Goal: Transaction & Acquisition: Purchase product/service

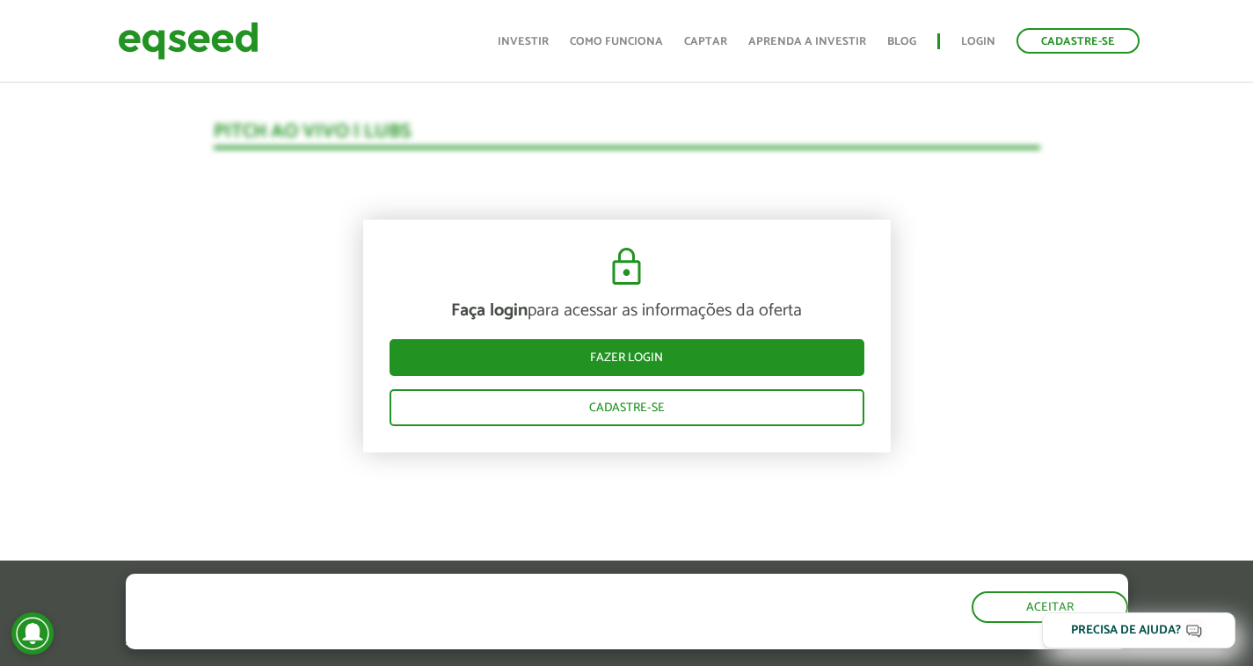
scroll to position [1812, 0]
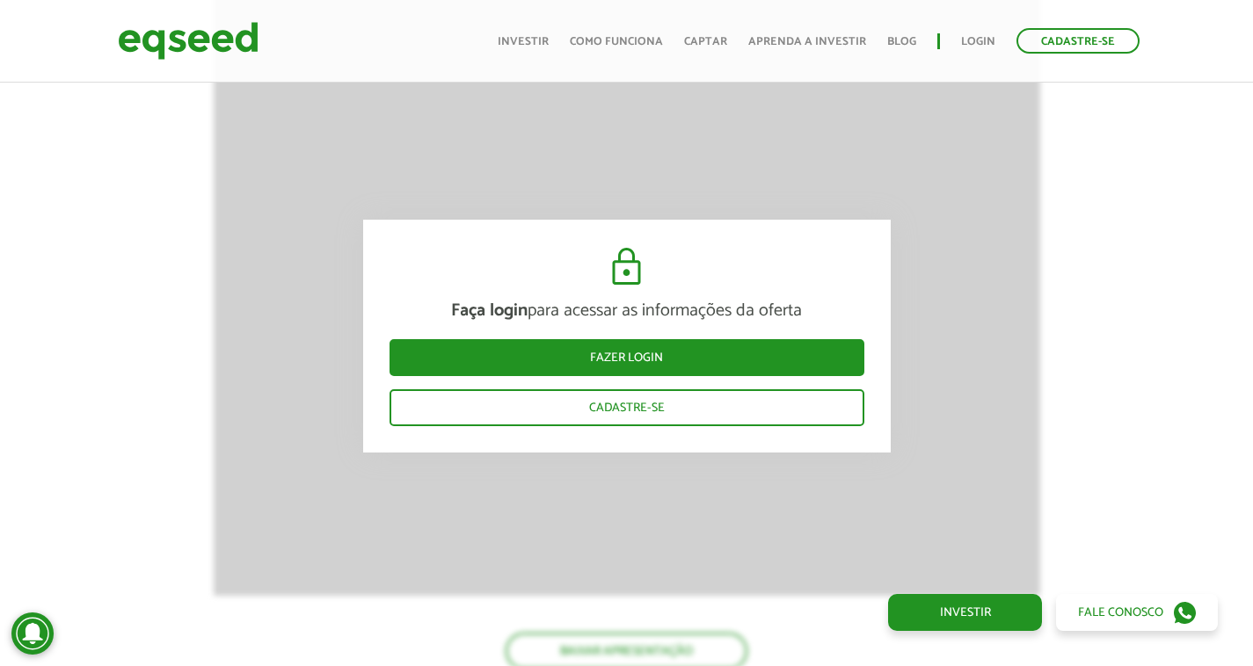
scroll to position [2304, 0]
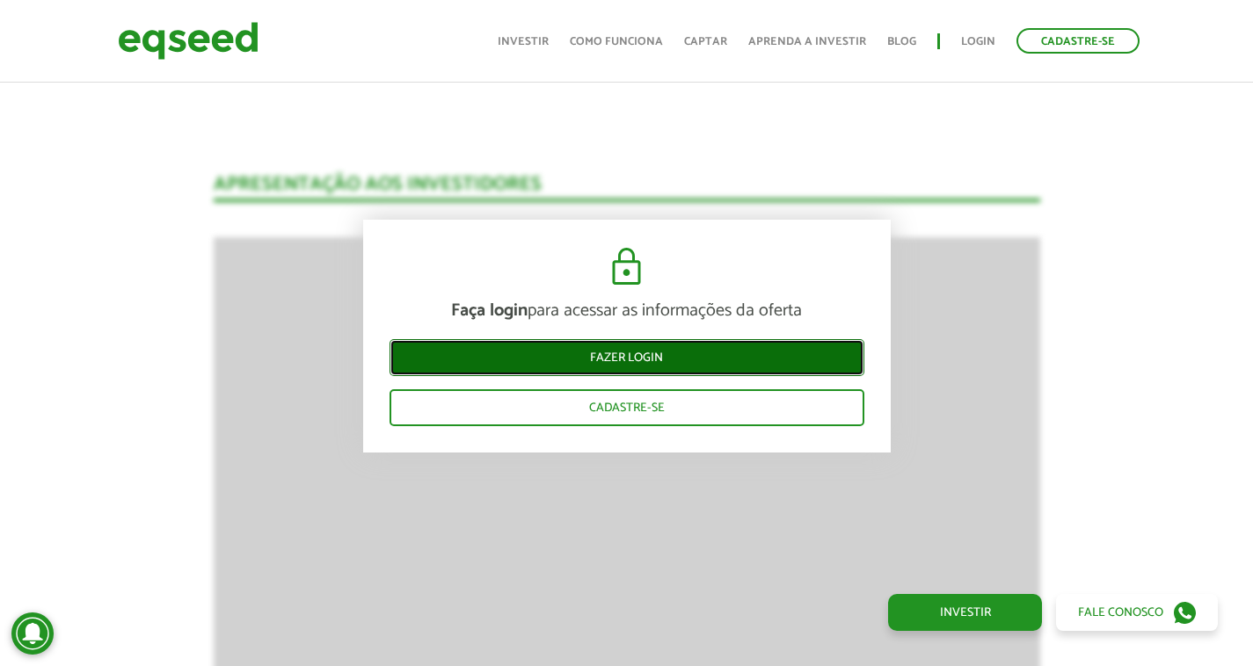
click at [652, 358] on link "Fazer login" at bounding box center [626, 357] width 475 height 37
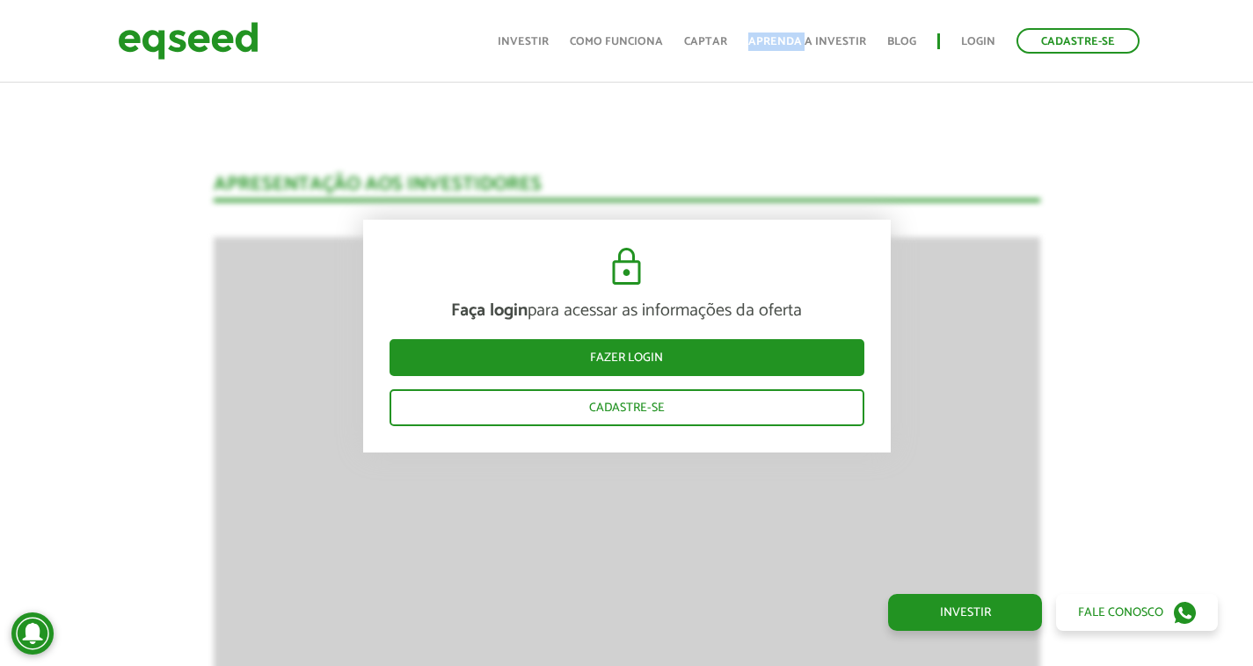
scroll to position [2568, 0]
